Goal: Task Accomplishment & Management: Use online tool/utility

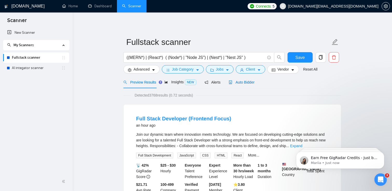
click at [243, 83] on span "Auto Bidder" at bounding box center [241, 82] width 26 height 4
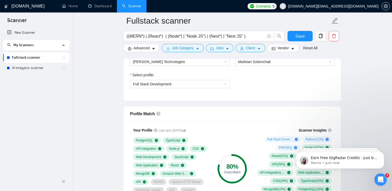
scroll to position [290, 0]
click at [204, 84] on span "Full Stack Development" at bounding box center [180, 84] width 94 height 8
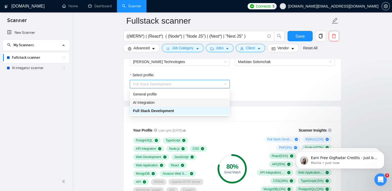
click at [197, 102] on div "AI Integration" at bounding box center [180, 102] width 94 height 6
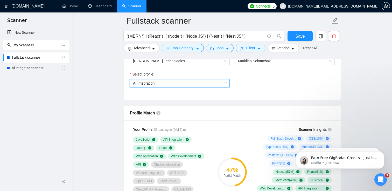
scroll to position [287, 0]
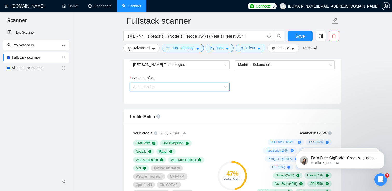
click at [221, 86] on span "AI Integration" at bounding box center [180, 87] width 94 height 8
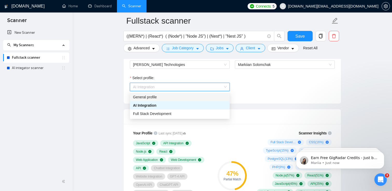
click at [207, 99] on div "General profile" at bounding box center [180, 97] width 94 height 6
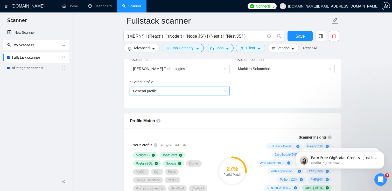
scroll to position [281, 0]
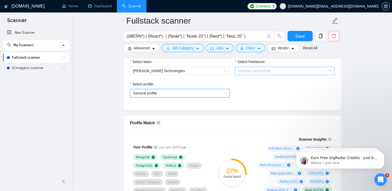
click at [245, 73] on span "Markiian Solomchak" at bounding box center [285, 71] width 94 height 8
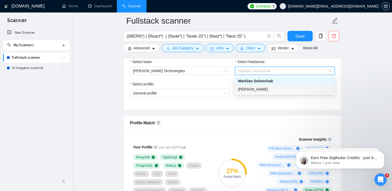
click at [260, 101] on div "Select profile: General profile" at bounding box center [232, 92] width 210 height 22
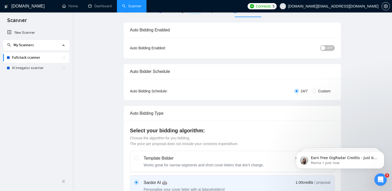
scroll to position [0, 0]
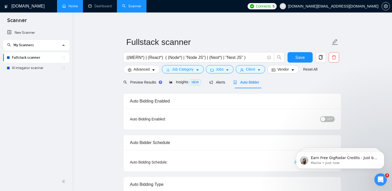
click at [76, 5] on link "Home" at bounding box center [70, 6] width 16 height 4
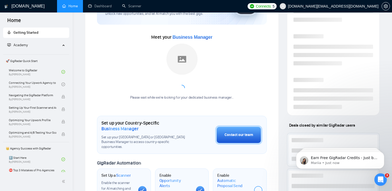
scroll to position [45, 0]
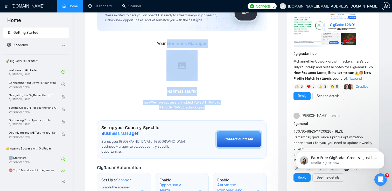
drag, startPoint x: 167, startPoint y: 42, endPoint x: 205, endPoint y: 110, distance: 77.3
click at [204, 110] on div "Welcome to GigRadar We're excited to have you on board. Get ready to streamline…" at bounding box center [182, 159] width 170 height 343
drag, startPoint x: 205, startPoint y: 110, endPoint x: 205, endPoint y: 107, distance: 2.8
click at [205, 107] on body "Home Getting Started Academy 🚀 GigRadar Quick Start Welcome to GigRadar By [PER…" at bounding box center [196, 50] width 392 height 191
click at [205, 107] on p "[PERSON_NAME] Technologies ." at bounding box center [181, 107] width 77 height 5
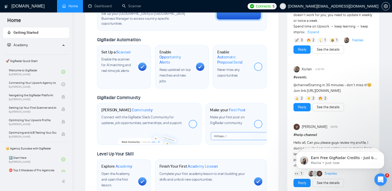
scroll to position [177, 0]
